Goal: Book appointment/travel/reservation

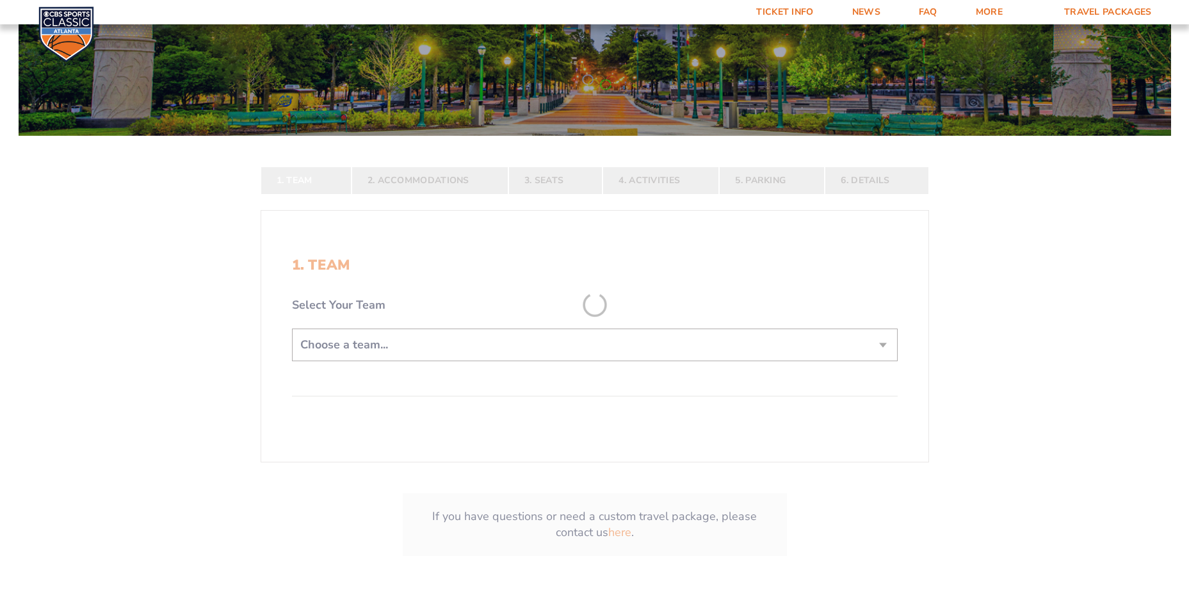
scroll to position [192, 0]
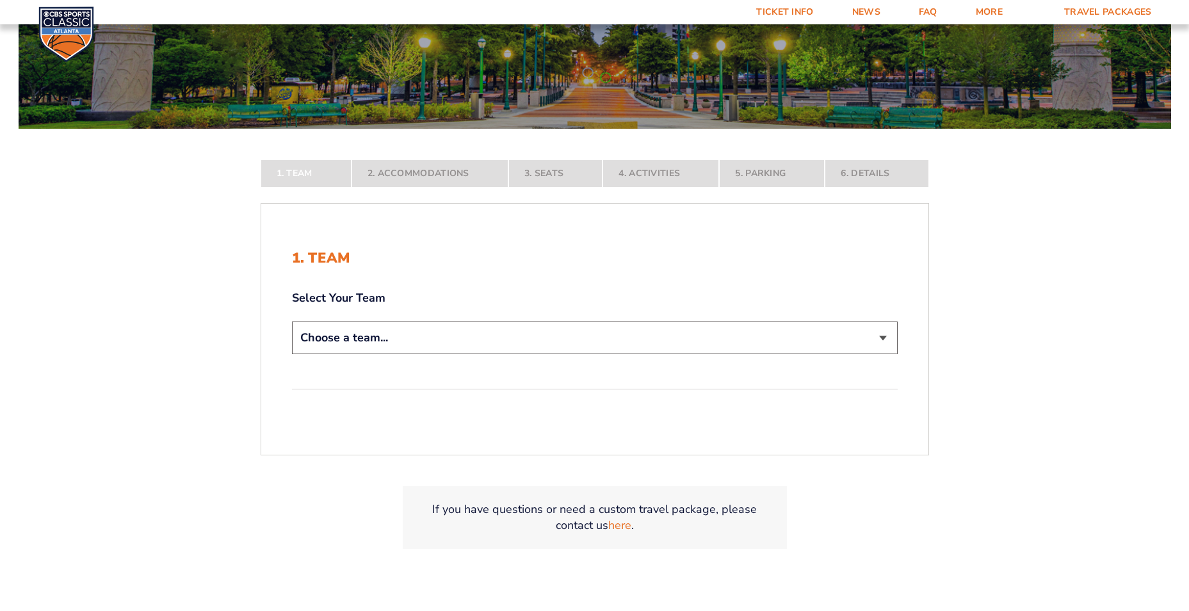
click at [879, 338] on select "Choose a team... [US_STATE] Wildcats [US_STATE] State Buckeyes [US_STATE] Tar H…" at bounding box center [595, 337] width 606 height 33
select select "12956"
click at [292, 354] on select "Choose a team... [US_STATE] Wildcats [US_STATE] State Buckeyes [US_STATE] Tar H…" at bounding box center [595, 337] width 606 height 33
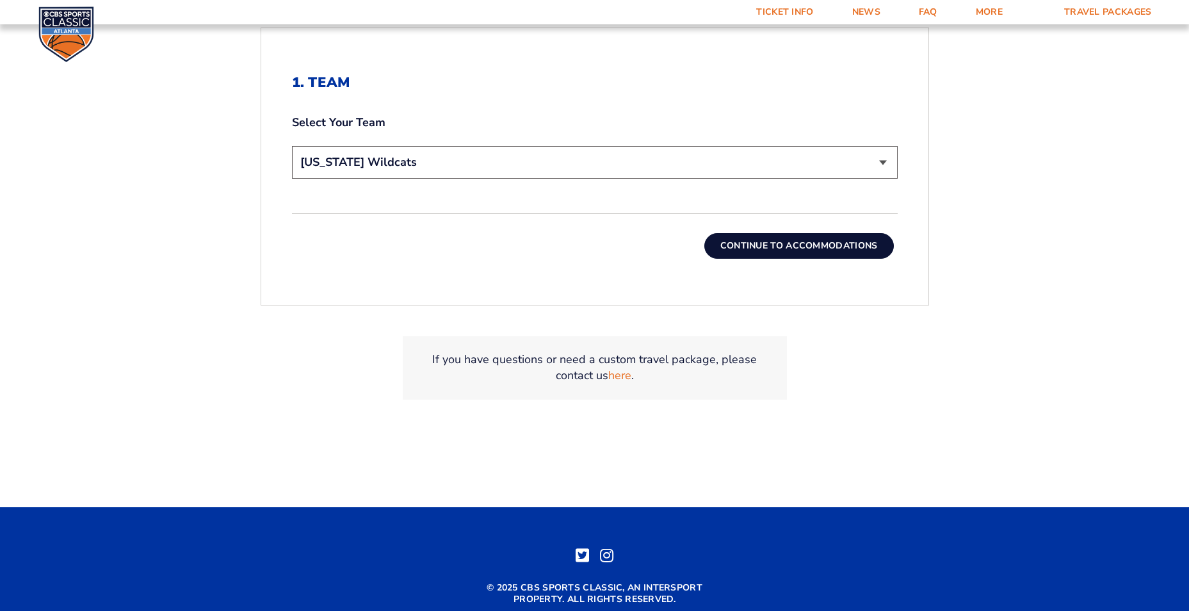
scroll to position [512, 0]
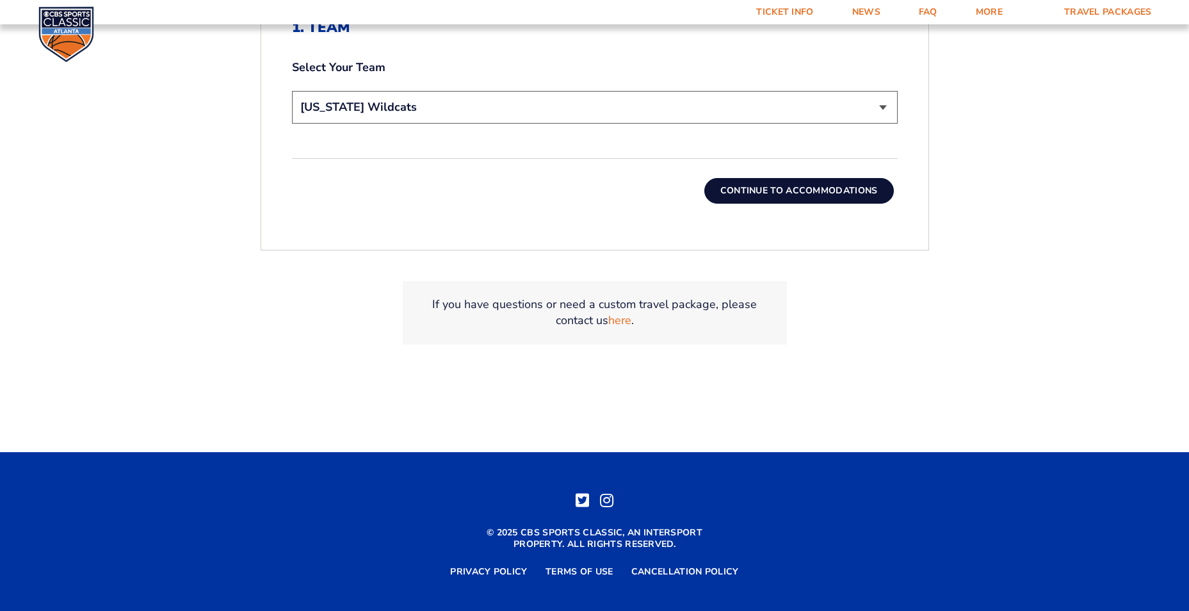
click at [777, 188] on button "Continue To Accommodations" at bounding box center [798, 191] width 189 height 26
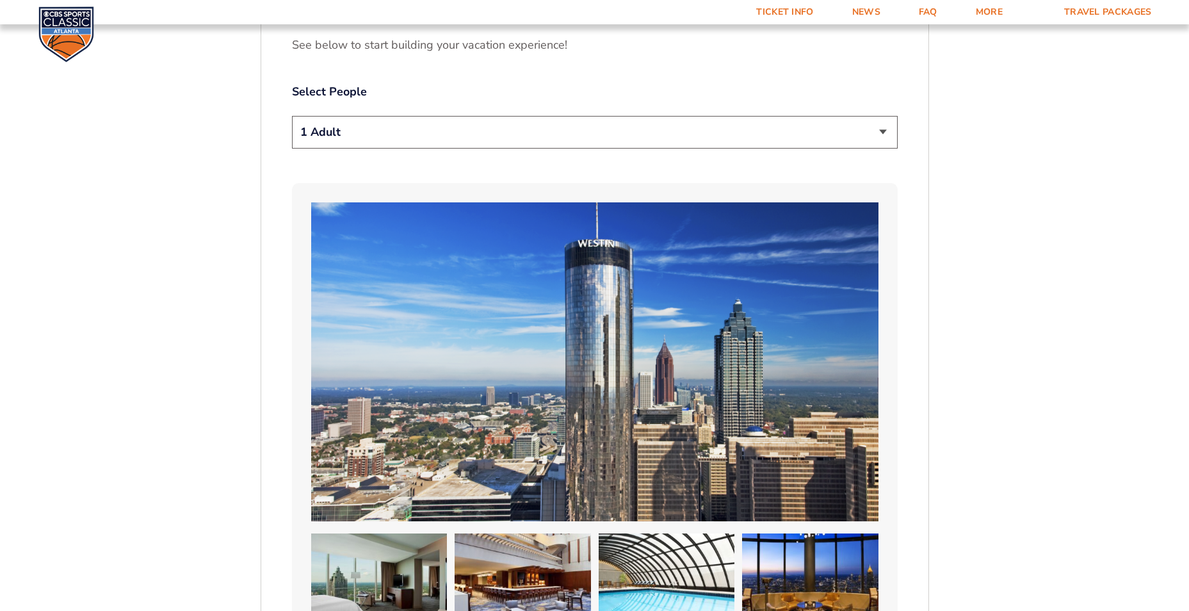
scroll to position [801, 0]
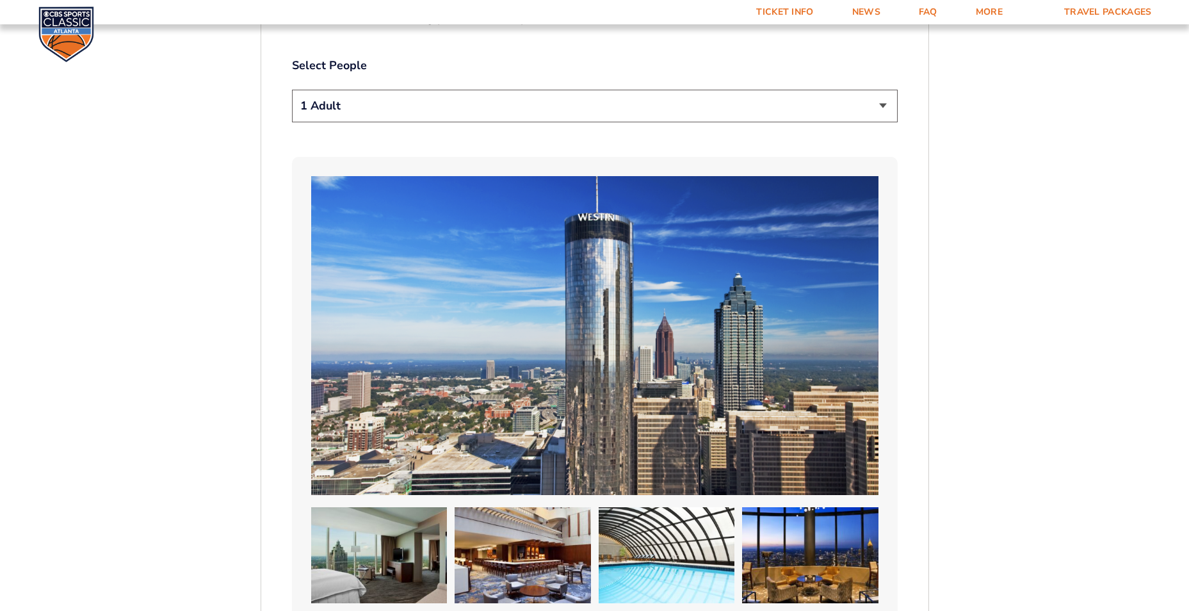
click at [887, 100] on select "1 Adult 2 Adults 3 Adults 4 Adults 2 Adults + 1 Child 2 Adults + 2 Children 2 A…" at bounding box center [595, 106] width 606 height 33
select select "4 Adults"
click at [292, 90] on select "1 Adult 2 Adults 3 Adults 4 Adults 2 Adults + 1 Child 2 Adults + 2 Children 2 A…" at bounding box center [595, 106] width 606 height 33
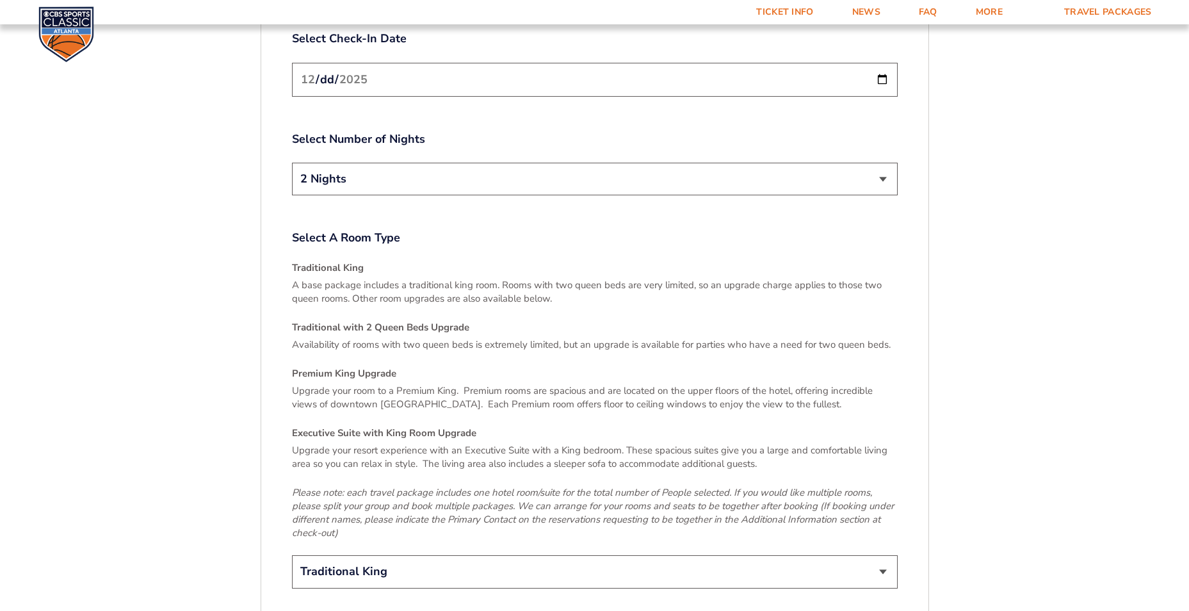
scroll to position [1825, 0]
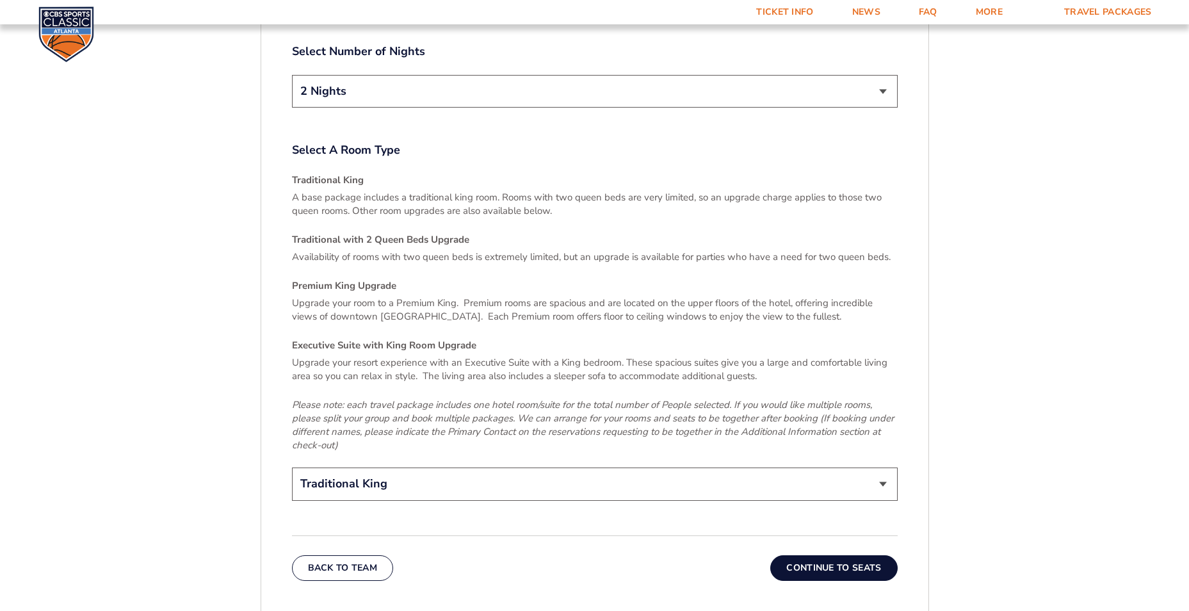
click at [885, 473] on select "Traditional King Traditional with 2 Queen Beds Upgrade (+$45 per night) Premium…" at bounding box center [595, 483] width 606 height 33
select select "Traditional with 2 Queen Beds Upgrade"
click at [292, 467] on select "Traditional King Traditional with 2 Queen Beds Upgrade (+$45 per night) Premium…" at bounding box center [595, 483] width 606 height 33
click at [865, 555] on button "Continue To Seats" at bounding box center [833, 568] width 127 height 26
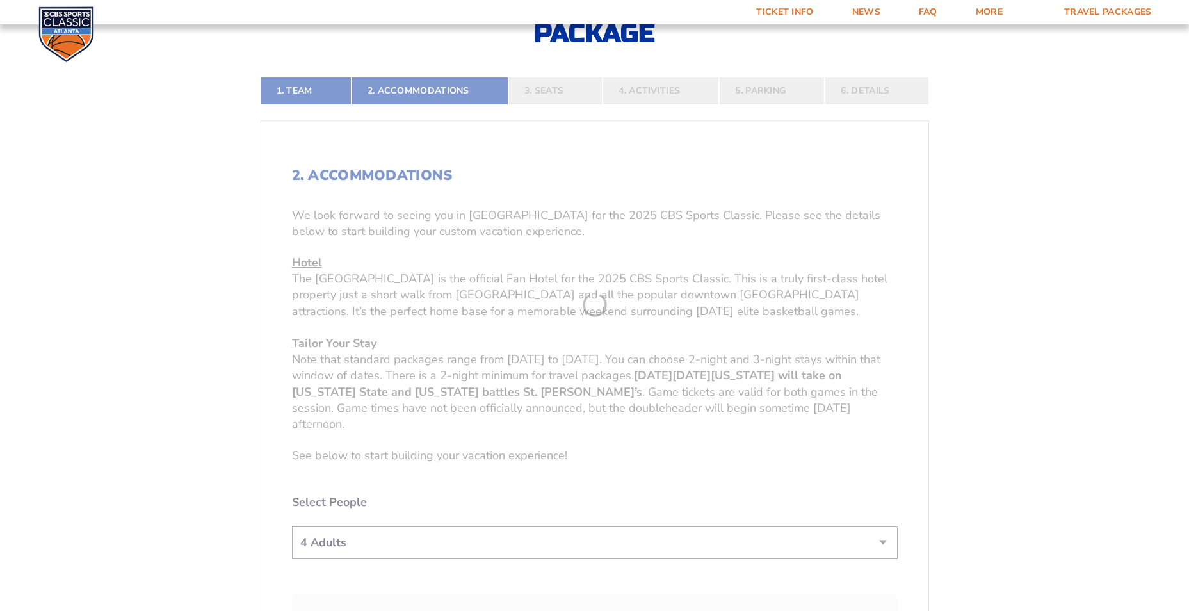
scroll to position [289, 0]
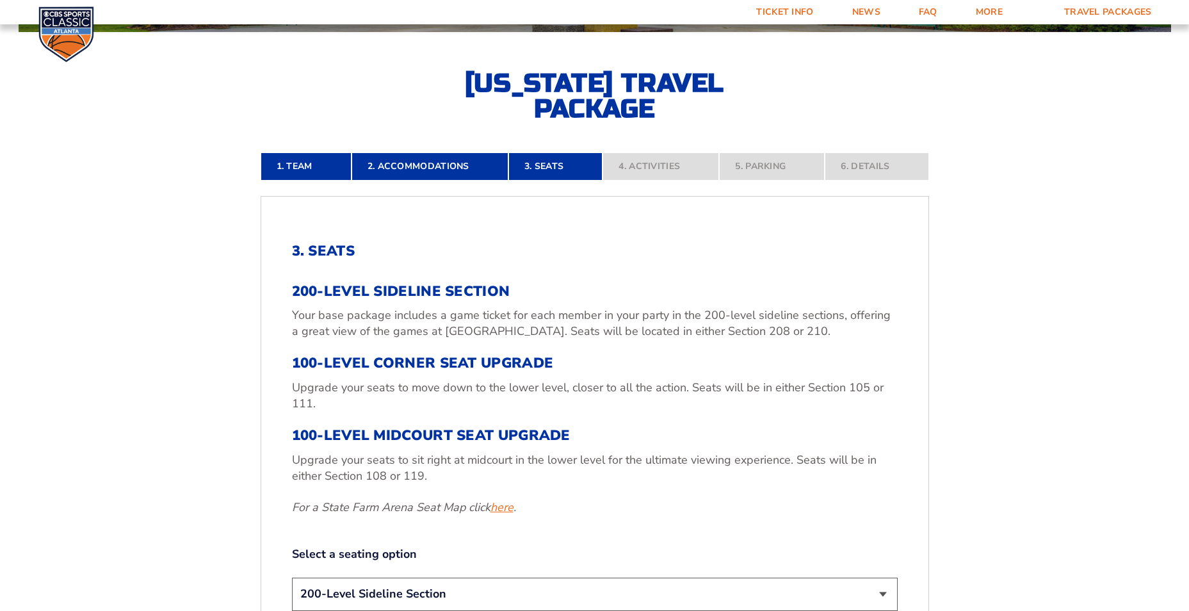
click at [504, 508] on link "here" at bounding box center [501, 507] width 23 height 16
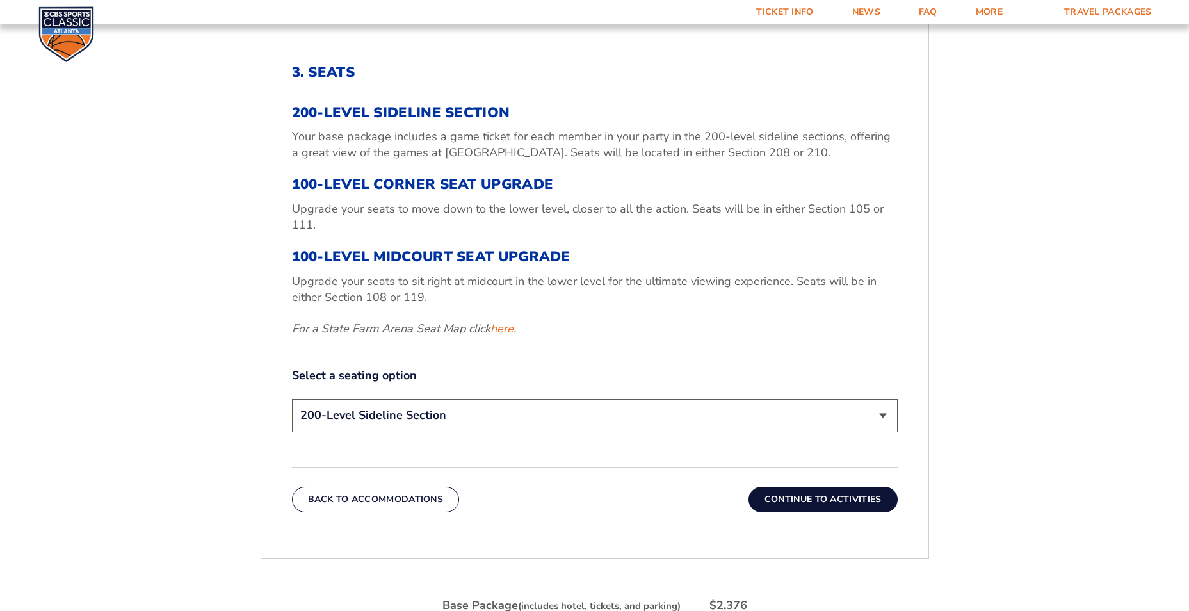
scroll to position [481, 0]
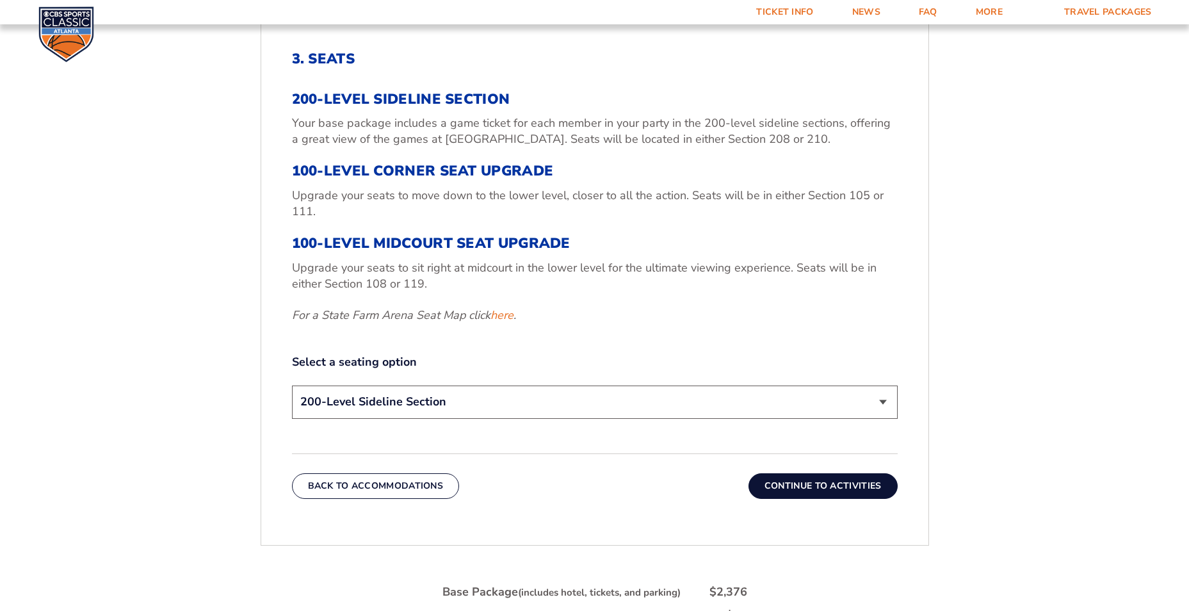
click at [883, 405] on select "200-Level Sideline Section 100-Level Corner Seat Upgrade (+$120 per person) 100…" at bounding box center [595, 401] width 606 height 33
select select "100-Level Corner Seat Upgrade"
click at [292, 385] on select "200-Level Sideline Section 100-Level Corner Seat Upgrade (+$120 per person) 100…" at bounding box center [595, 401] width 606 height 33
click at [834, 476] on button "Continue To Activities" at bounding box center [822, 486] width 149 height 26
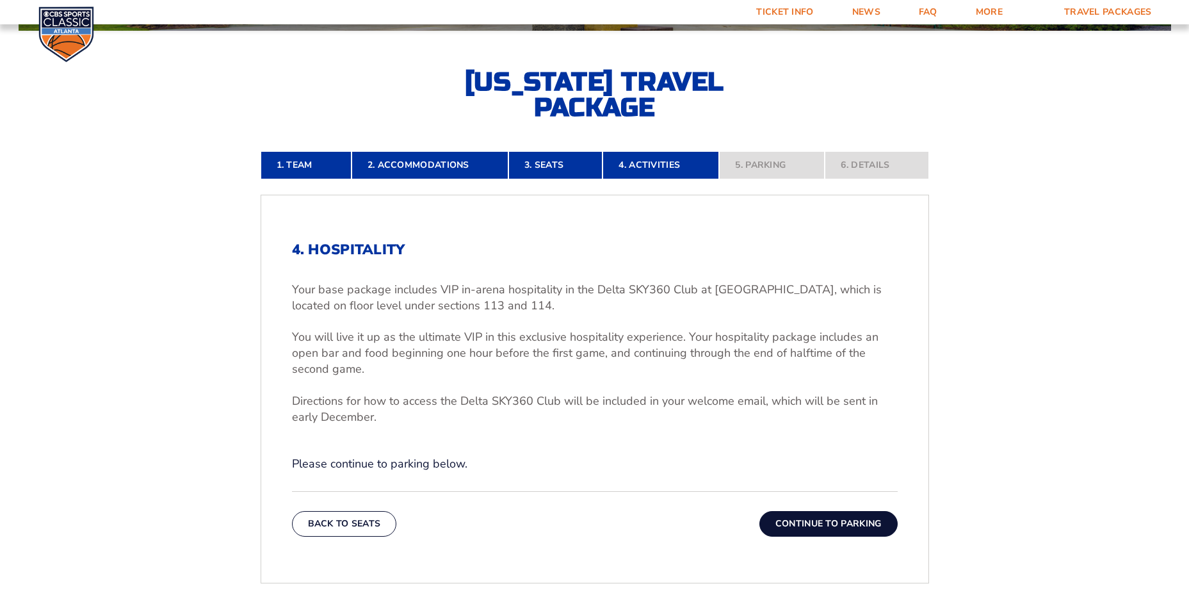
scroll to position [289, 0]
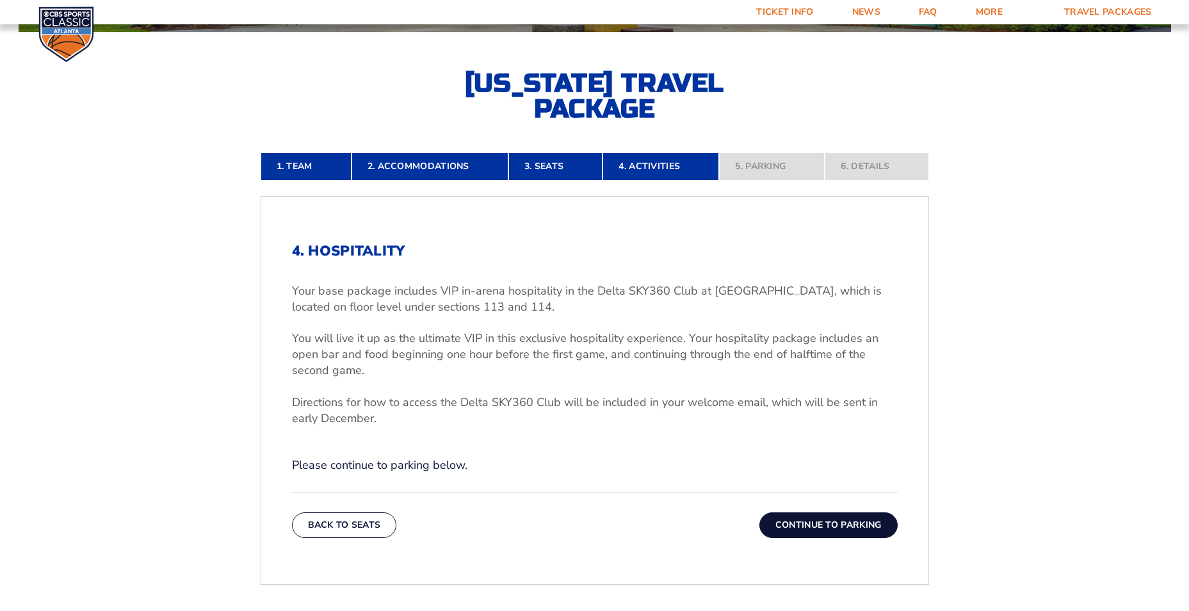
click at [798, 527] on button "Continue To Parking" at bounding box center [828, 525] width 138 height 26
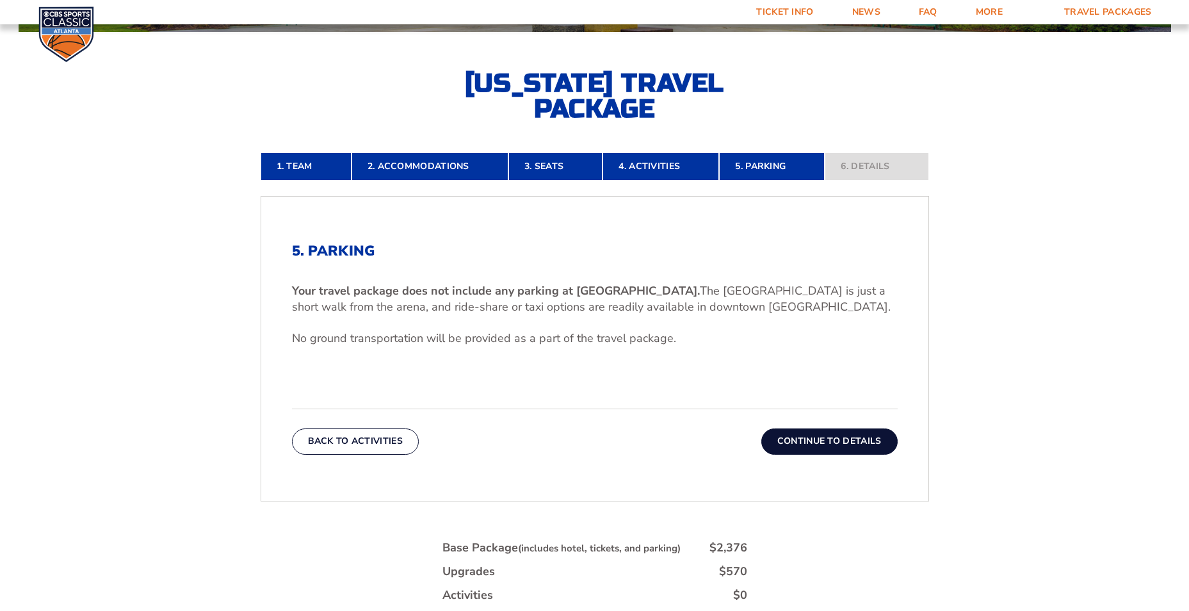
click at [845, 443] on button "Continue To Details" at bounding box center [829, 441] width 136 height 26
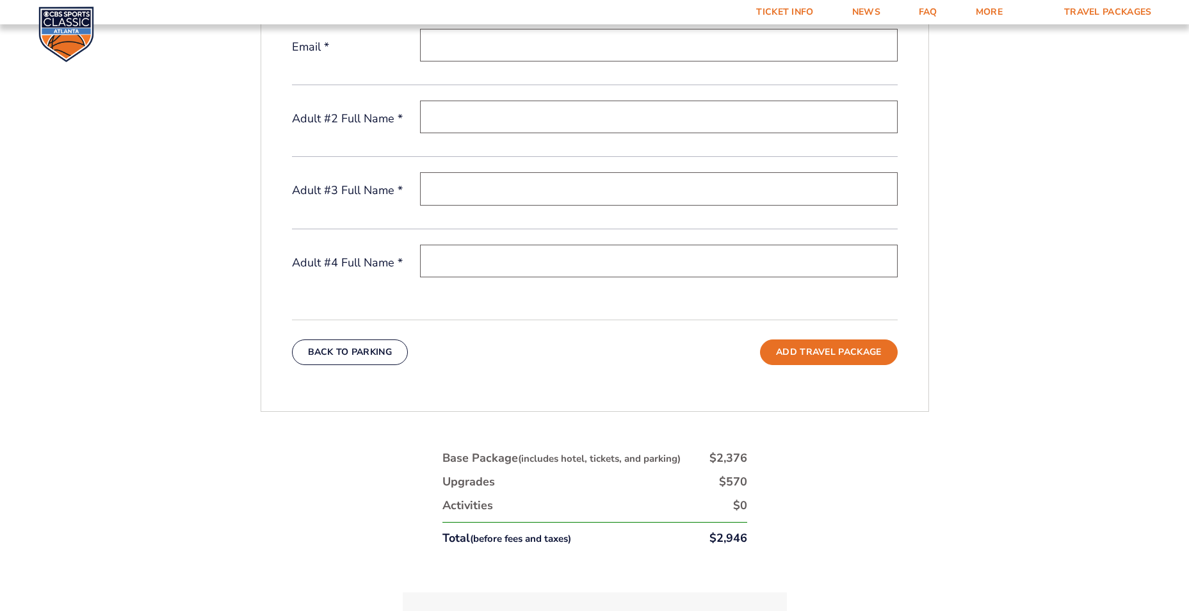
scroll to position [353, 0]
